Goal: Transaction & Acquisition: Download file/media

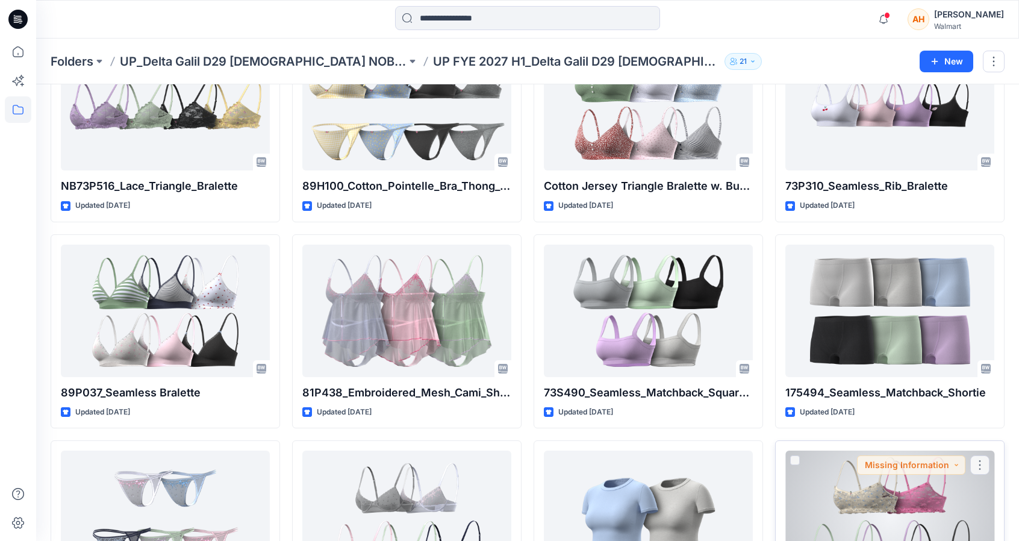
scroll to position [1324, 0]
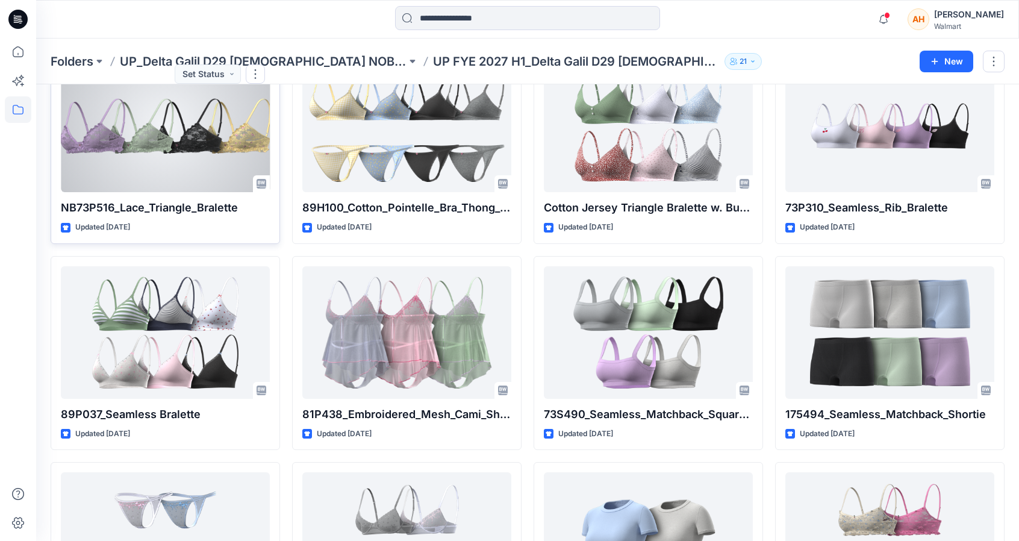
click at [79, 157] on div at bounding box center [165, 126] width 209 height 133
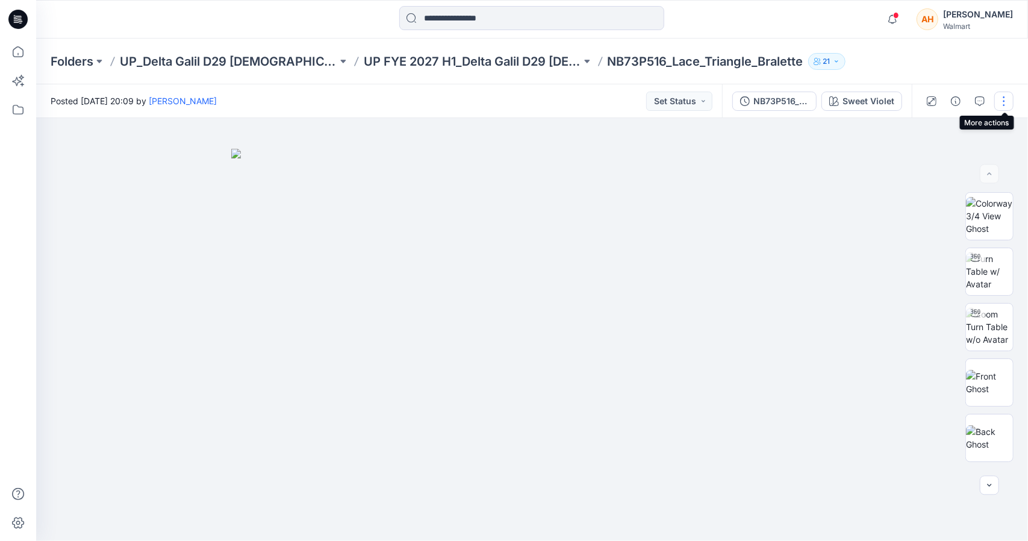
click at [1005, 99] on button "button" at bounding box center [1004, 101] width 19 height 19
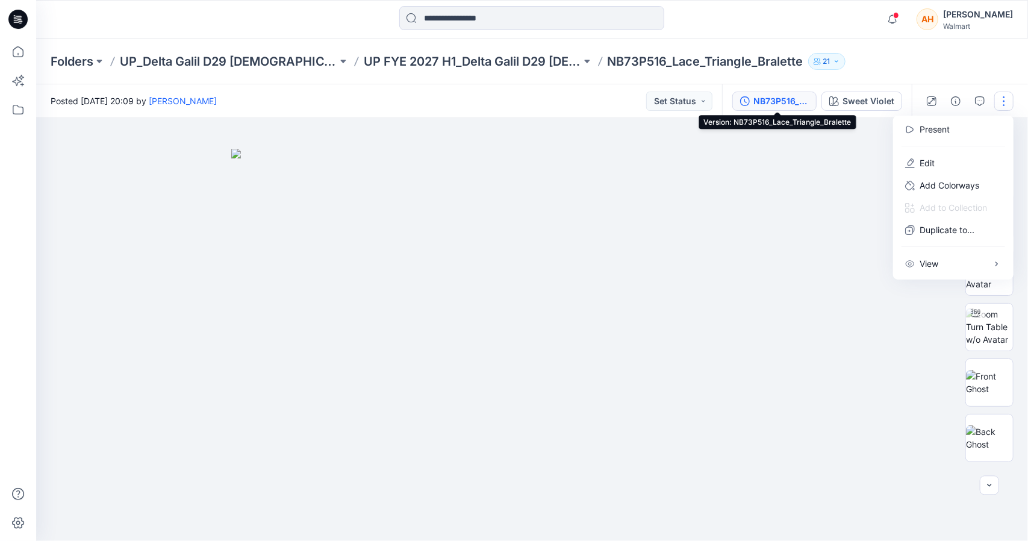
click at [801, 96] on div "NB73P516_Lace_Triangle_Bralette" at bounding box center [781, 101] width 55 height 13
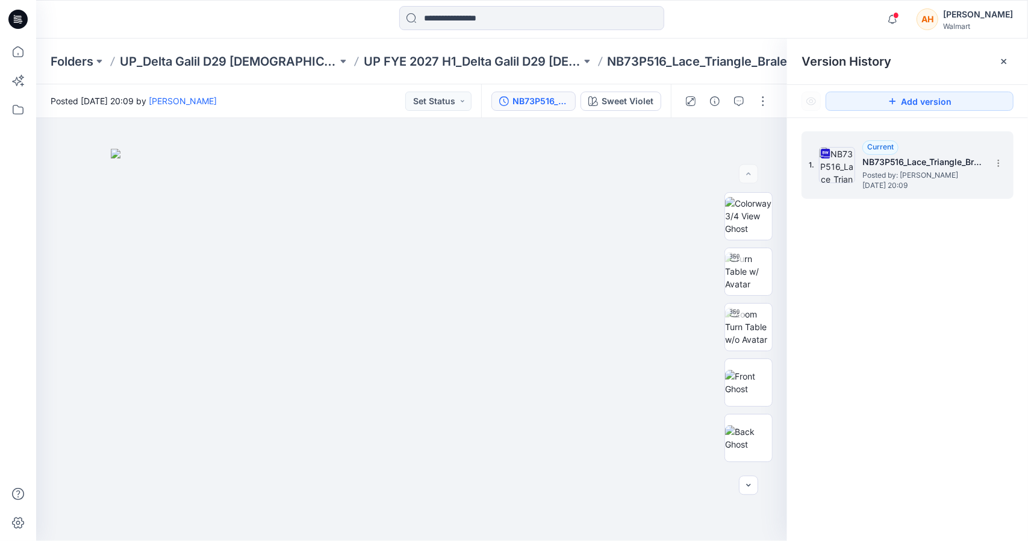
click at [1008, 167] on div "1. Current NB73P516_Lace_Triangle_Bralette Posted by: [PERSON_NAME] [DATE] 20:09" at bounding box center [908, 164] width 212 height 67
click at [1007, 158] on section at bounding box center [998, 162] width 19 height 19
click at [948, 189] on span "Download Source BW File" at bounding box center [937, 187] width 101 height 14
drag, startPoint x: 555, startPoint y: 181, endPoint x: 448, endPoint y: 56, distance: 164.9
click at [448, 56] on div "Folders UP_Delta Galil D29 [DEMOGRAPHIC_DATA] NOBO Intimates UP FYE 2027 H1_Del…" at bounding box center [532, 290] width 992 height 502
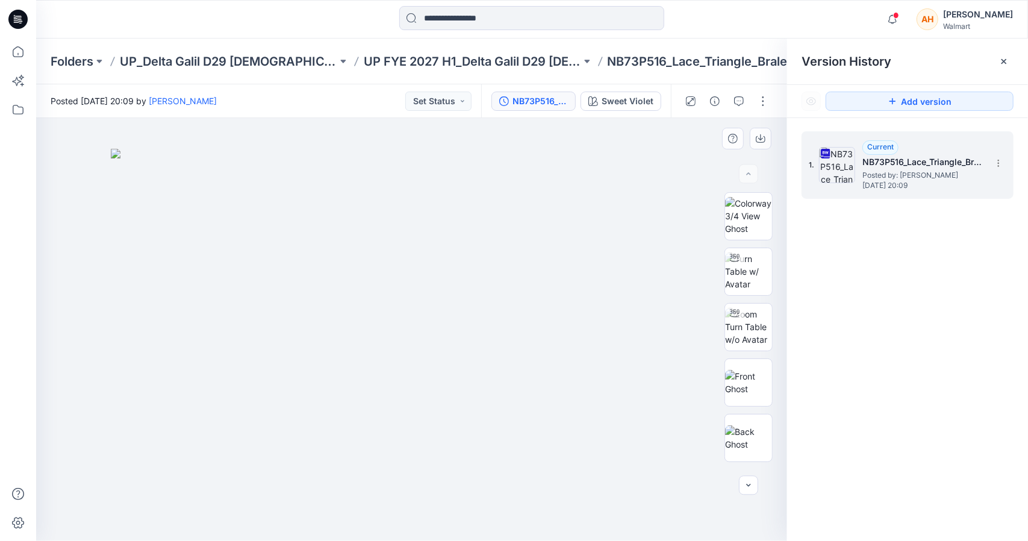
click at [559, 228] on img at bounding box center [412, 345] width 602 height 392
